Goal: Use online tool/utility

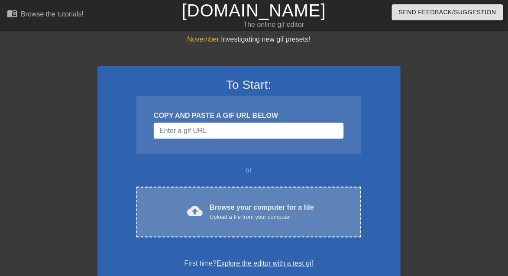
click at [232, 214] on div "Upload a file from your computer" at bounding box center [262, 217] width 104 height 9
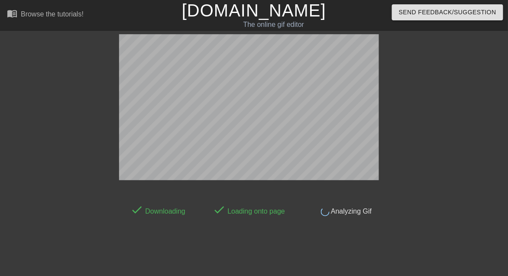
scroll to position [21, 0]
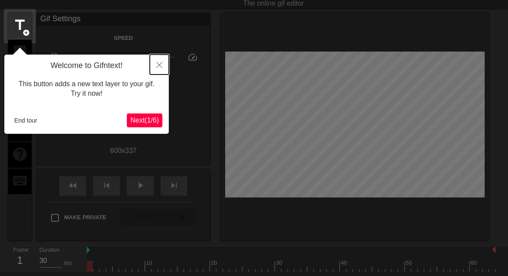
click at [160, 66] on icon "Close" at bounding box center [159, 65] width 6 height 6
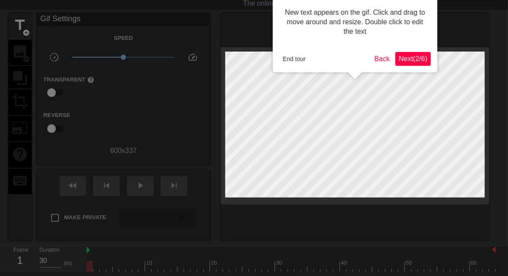
scroll to position [0, 0]
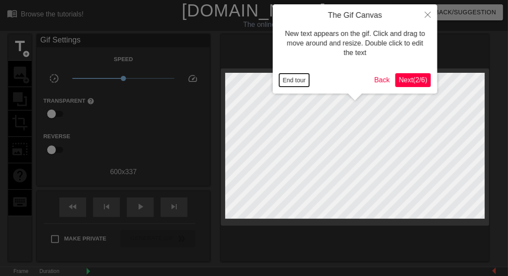
click at [296, 79] on button "End tour" at bounding box center [295, 80] width 30 height 13
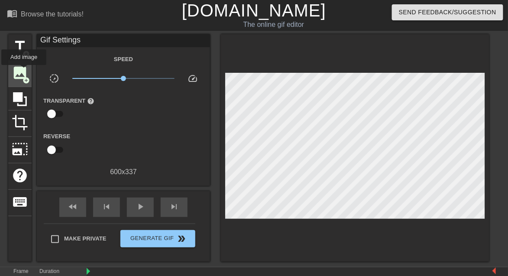
click at [24, 71] on span "image" at bounding box center [20, 73] width 16 height 16
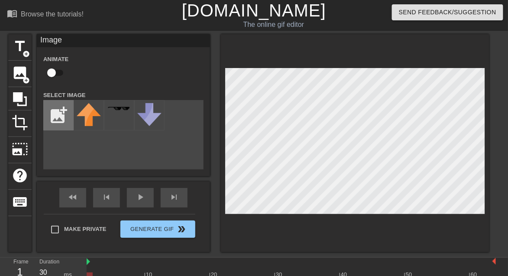
click at [53, 118] on input "file" at bounding box center [58, 115] width 29 height 29
type input "C:\fakepath\Bildschirmfoto [DATE] um 14.51.01.png"
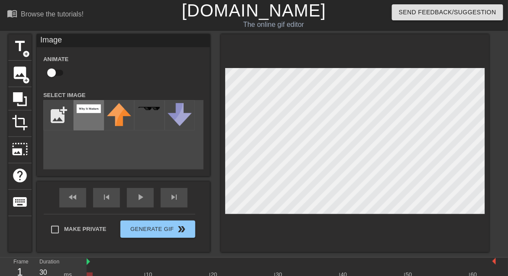
click at [91, 116] on div at bounding box center [89, 115] width 30 height 30
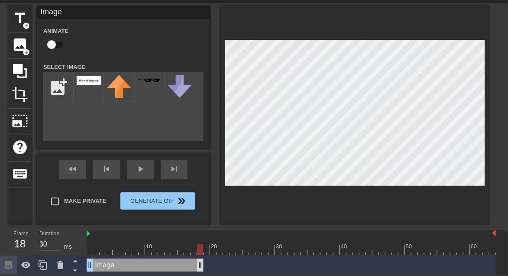
drag, startPoint x: 492, startPoint y: 260, endPoint x: 201, endPoint y: 269, distance: 290.5
drag, startPoint x: 201, startPoint y: 269, endPoint x: 210, endPoint y: 271, distance: 8.9
click at [142, 165] on div "fast_rewind skip_previous play_arrow skip_next" at bounding box center [123, 169] width 141 height 33
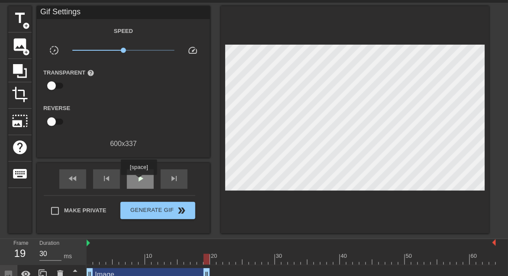
click at [140, 181] on span "play_arrow" at bounding box center [140, 178] width 10 height 10
click at [143, 181] on span "pause" at bounding box center [140, 178] width 10 height 10
click at [147, 181] on div "play_arrow" at bounding box center [140, 179] width 27 height 20
click at [147, 181] on div "pause" at bounding box center [140, 179] width 27 height 20
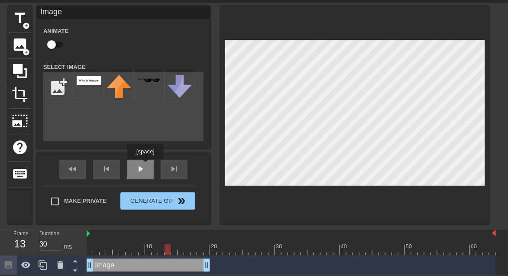
click at [145, 166] on div "fast_rewind skip_previous play_arrow skip_next" at bounding box center [123, 169] width 141 height 33
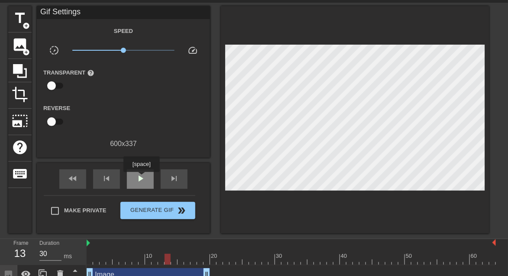
click at [143, 178] on span "play_arrow" at bounding box center [140, 178] width 10 height 10
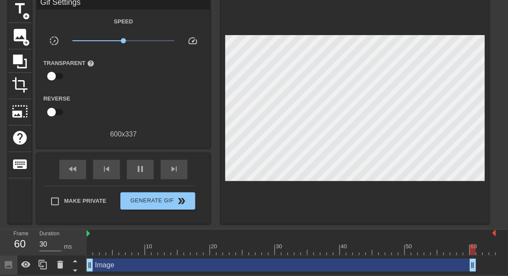
drag, startPoint x: 209, startPoint y: 268, endPoint x: 478, endPoint y: 273, distance: 268.4
click at [478, 273] on div "Image drag_handle drag_handle" at bounding box center [292, 266] width 410 height 20
drag, startPoint x: 473, startPoint y: 265, endPoint x: 493, endPoint y: 265, distance: 19.5
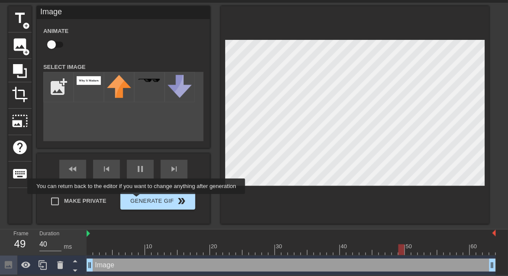
type input "30"
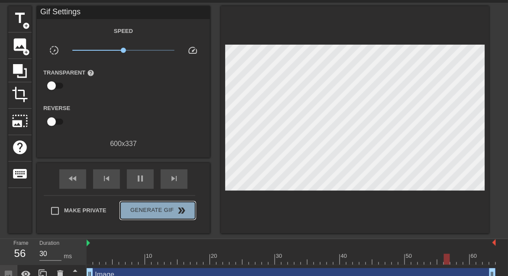
scroll to position [38, 0]
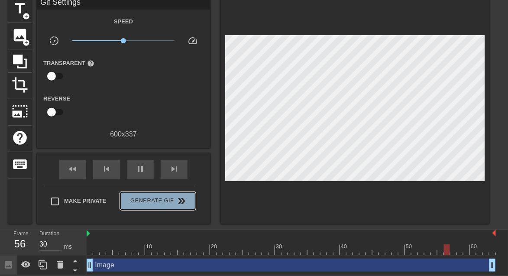
click at [142, 200] on span "Generate Gif double_arrow" at bounding box center [158, 201] width 68 height 10
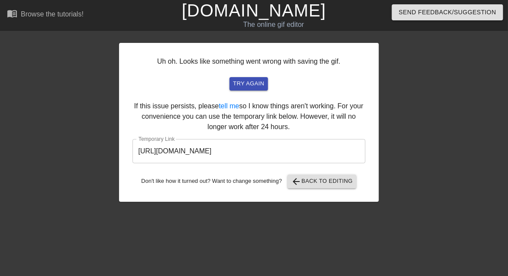
click at [301, 154] on input "[URL][DOMAIN_NAME]" at bounding box center [249, 151] width 233 height 24
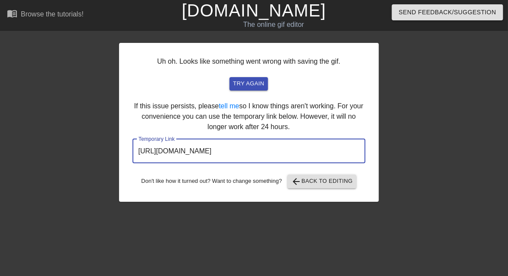
click at [301, 154] on input "[URL][DOMAIN_NAME]" at bounding box center [249, 151] width 233 height 24
